Goal: Task Accomplishment & Management: Manage account settings

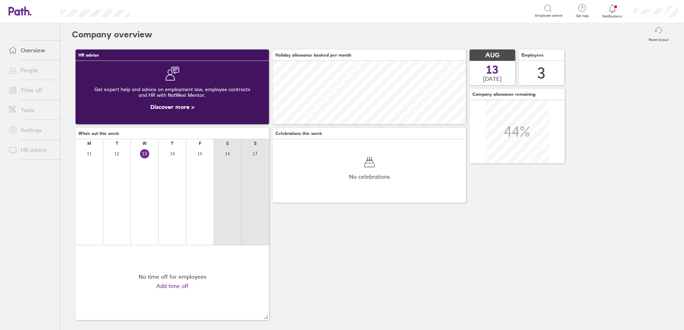
scroll to position [63, 194]
click at [608, 7] on div at bounding box center [612, 9] width 23 height 10
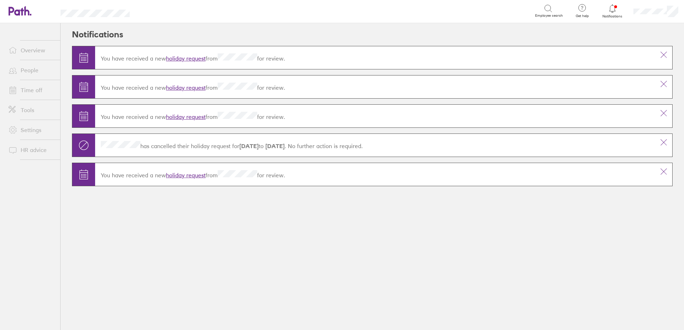
click at [199, 56] on link "holiday request" at bounding box center [186, 58] width 40 height 7
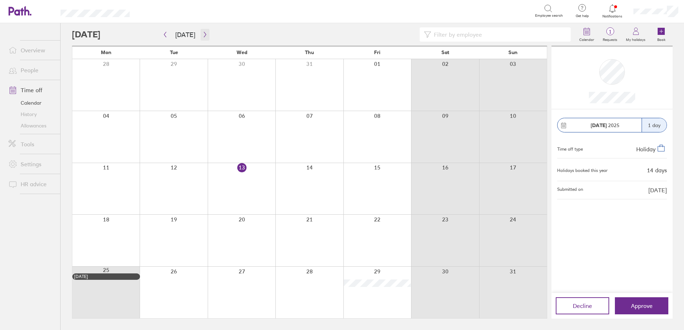
click at [202, 35] on icon "button" at bounding box center [204, 35] width 5 height 6
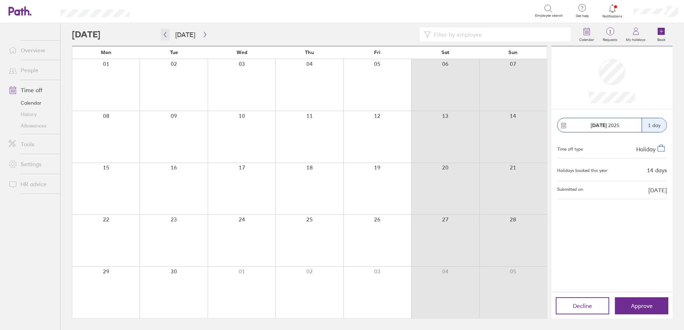
click at [165, 34] on icon "button" at bounding box center [165, 34] width 2 height 5
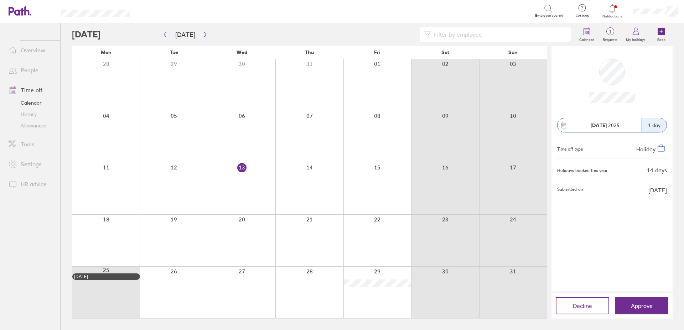
click at [641, 307] on span "Approve" at bounding box center [642, 306] width 22 height 6
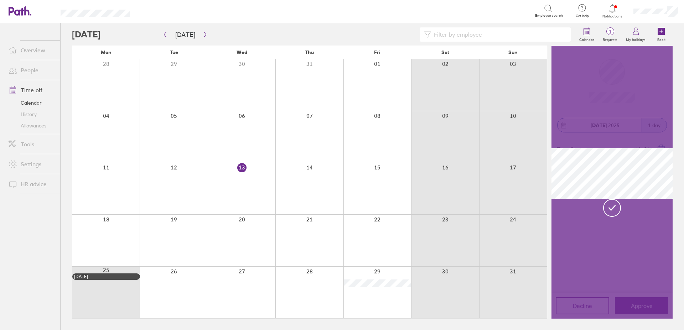
click at [617, 14] on span "Notifications" at bounding box center [612, 16] width 23 height 4
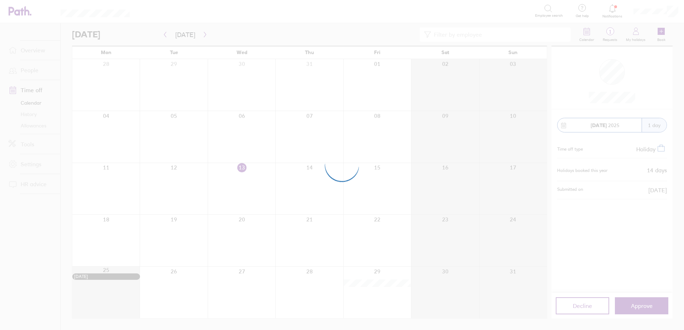
click at [612, 12] on div at bounding box center [342, 165] width 684 height 330
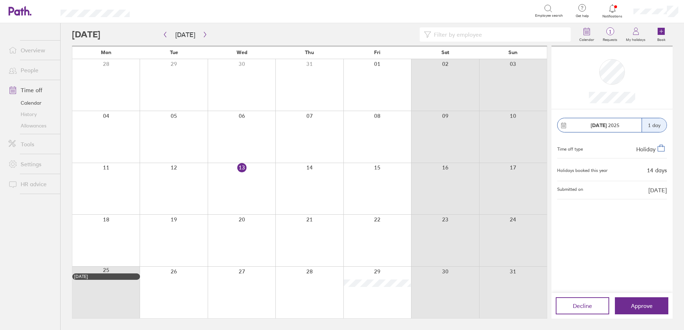
click at [617, 12] on icon at bounding box center [612, 8] width 9 height 9
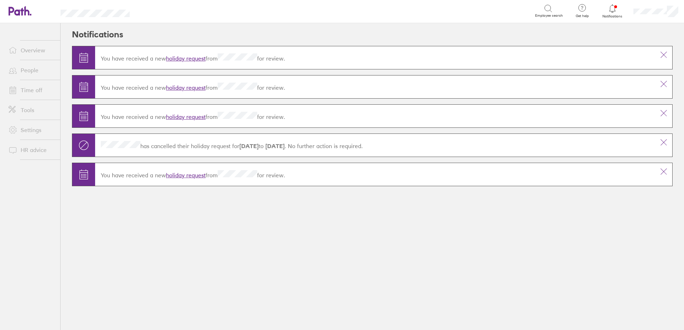
click at [188, 89] on link "holiday request" at bounding box center [186, 87] width 40 height 7
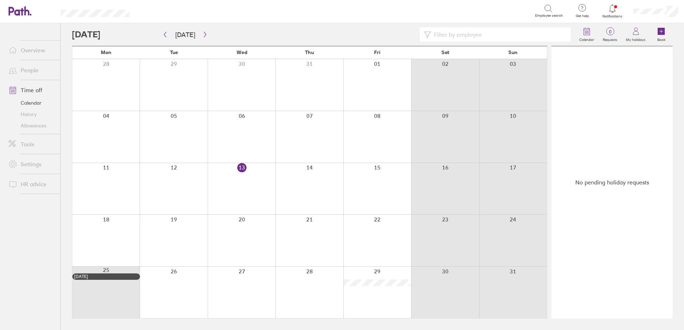
click at [369, 75] on div at bounding box center [378, 85] width 68 height 52
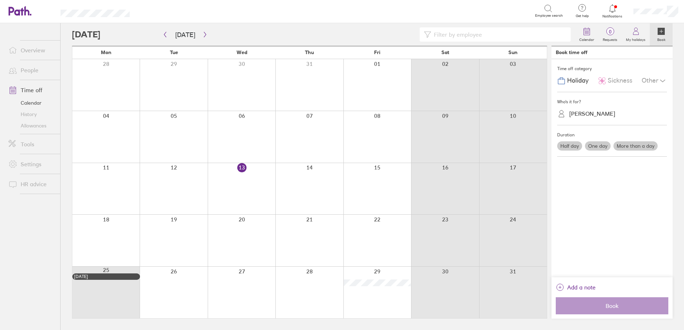
click at [580, 112] on div "[PERSON_NAME]" at bounding box center [593, 113] width 46 height 7
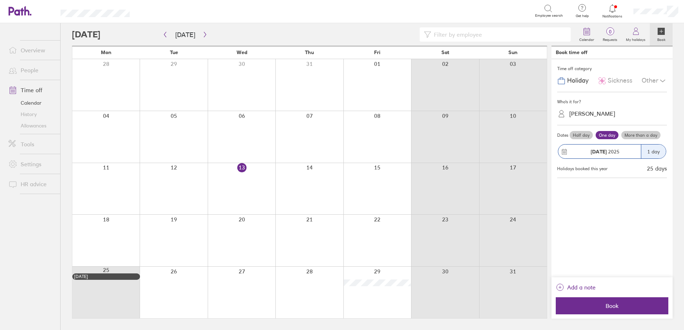
click at [370, 77] on div at bounding box center [378, 85] width 68 height 52
click at [375, 74] on div at bounding box center [378, 85] width 68 height 52
click at [580, 114] on div "[PERSON_NAME]" at bounding box center [593, 113] width 46 height 7
click at [584, 141] on div "[PERSON_NAME]" at bounding box center [612, 144] width 110 height 12
click at [609, 305] on span "Book" at bounding box center [612, 306] width 103 height 6
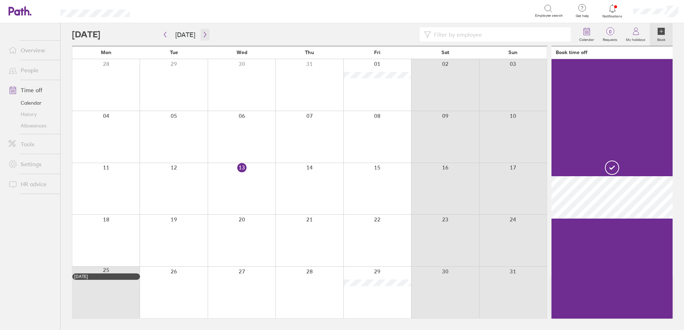
click at [206, 31] on button "button" at bounding box center [205, 35] width 9 height 12
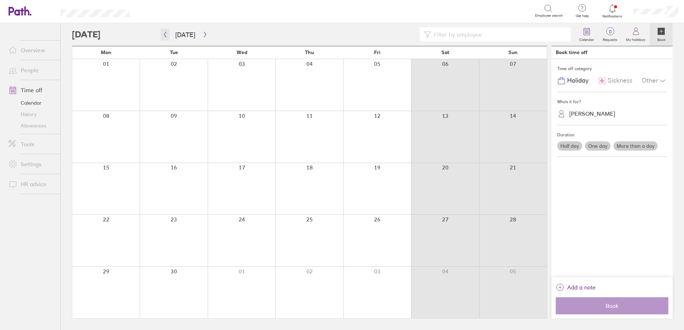
click at [163, 35] on icon "button" at bounding box center [165, 35] width 5 height 6
